Goal: Task Accomplishment & Management: Complete application form

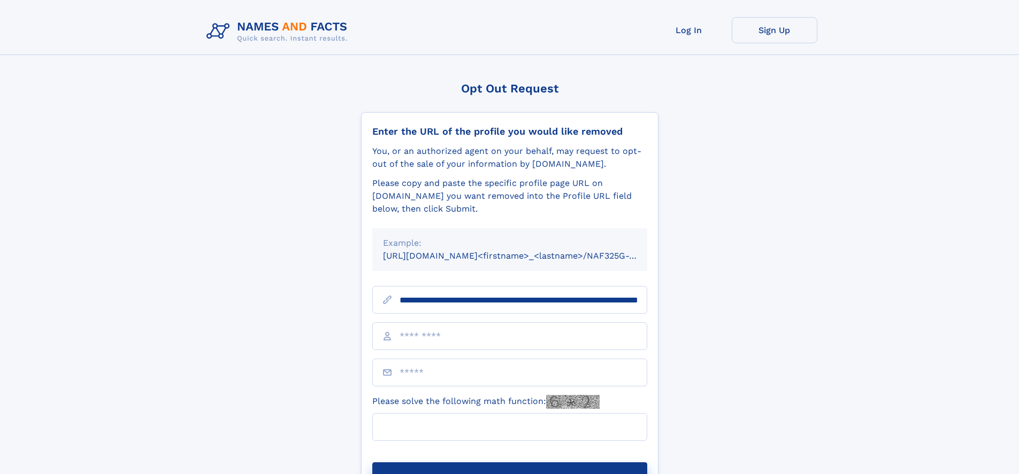
scroll to position [0, 126]
type input "**********"
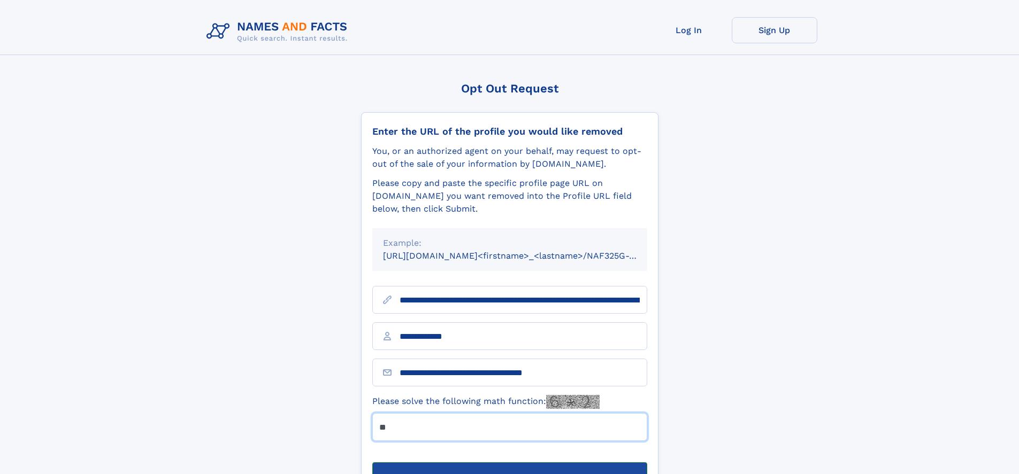
type input "**"
click at [509, 462] on button "Submit Opt Out Request" at bounding box center [509, 479] width 275 height 34
